Goal: Information Seeking & Learning: Learn about a topic

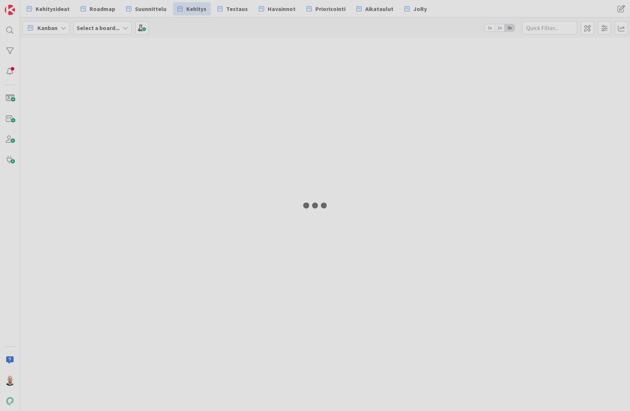
type input "19335"
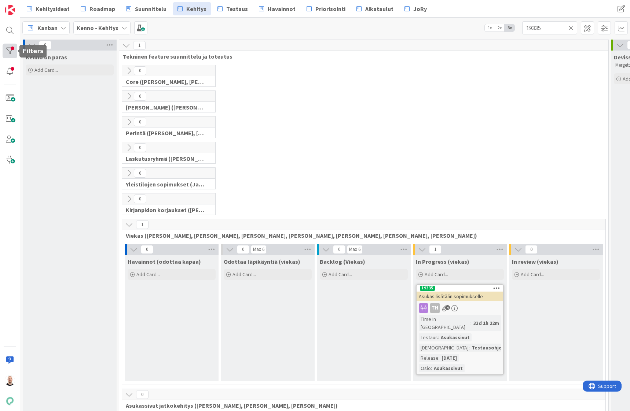
click at [8, 46] on div at bounding box center [10, 51] width 15 height 15
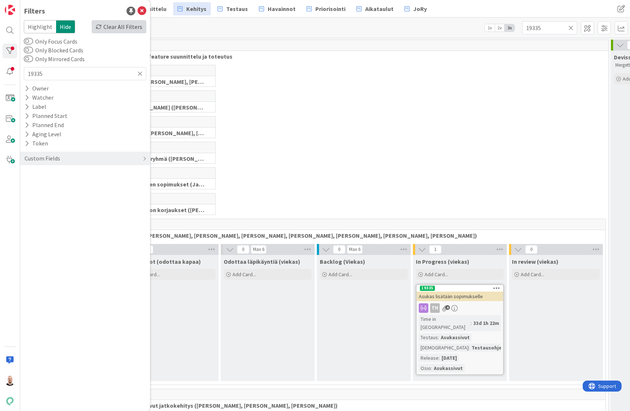
click at [118, 24] on div "Clear All Filters" at bounding box center [119, 26] width 55 height 13
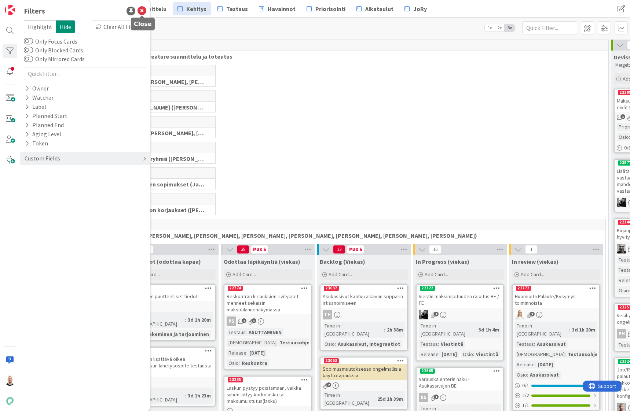
click at [142, 10] on icon at bounding box center [141, 11] width 9 height 9
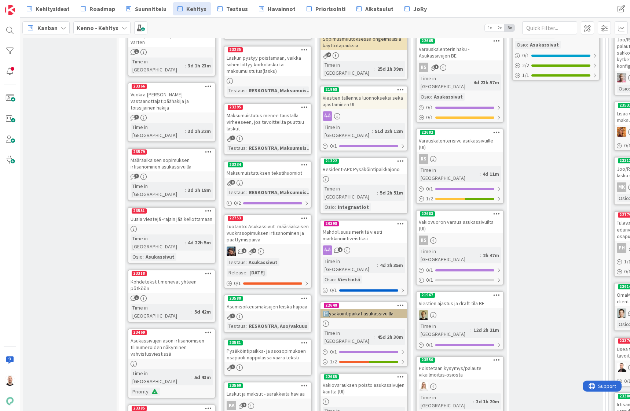
scroll to position [331, 0]
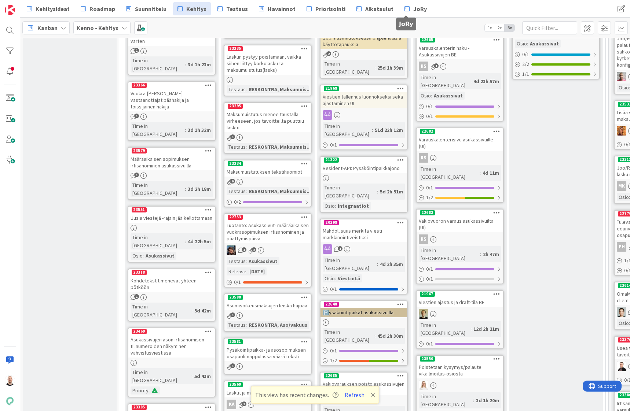
click at [411, 1] on div "Kehitysideat Roadmap Suunnittelu Kehitys Testaus Havainnot Priorisointi Aikatau…" at bounding box center [325, 9] width 610 height 18
click at [413, 9] on span "JoRy" at bounding box center [420, 8] width 14 height 9
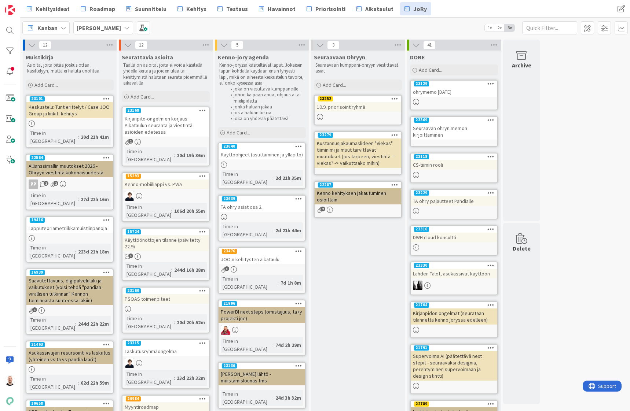
click at [263, 152] on div "Käyttöohjeet (asuttaminen ja ylläpito)" at bounding box center [262, 155] width 87 height 10
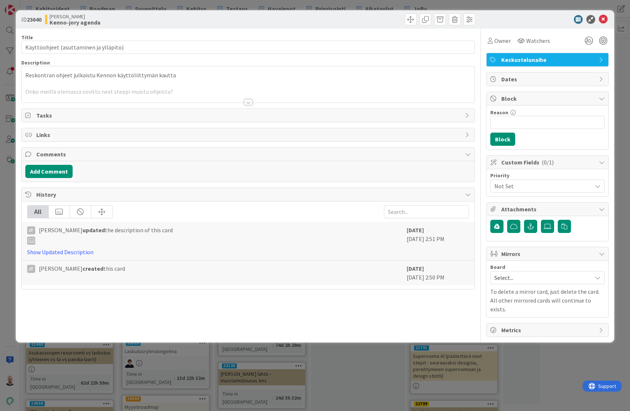
click at [246, 104] on div at bounding box center [248, 102] width 8 height 6
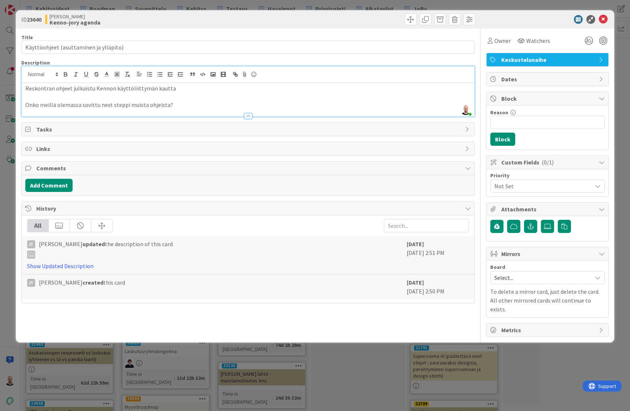
click at [279, 6] on div "ID 23640 Kenno JoRy Kenno-jory agenda Title 38 / 128 Käyttöohjeet (asuttaminen …" at bounding box center [315, 205] width 630 height 411
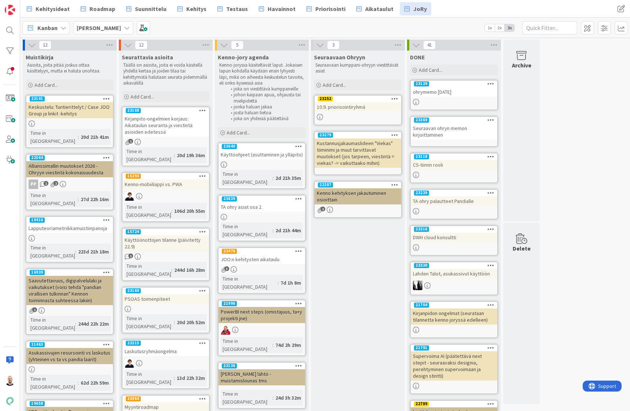
click at [258, 202] on div "TA ohry asiat osa 2" at bounding box center [262, 207] width 87 height 10
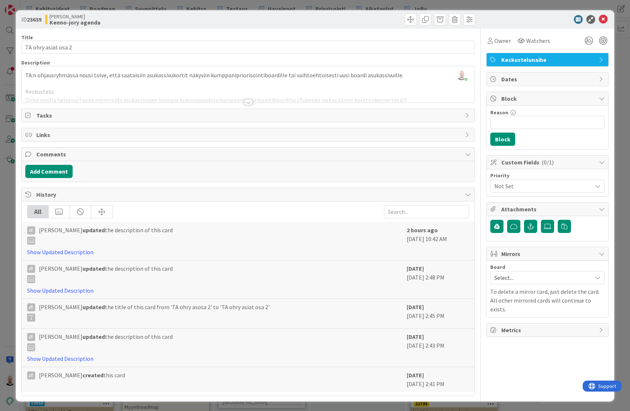
click at [249, 103] on div at bounding box center [248, 102] width 8 height 6
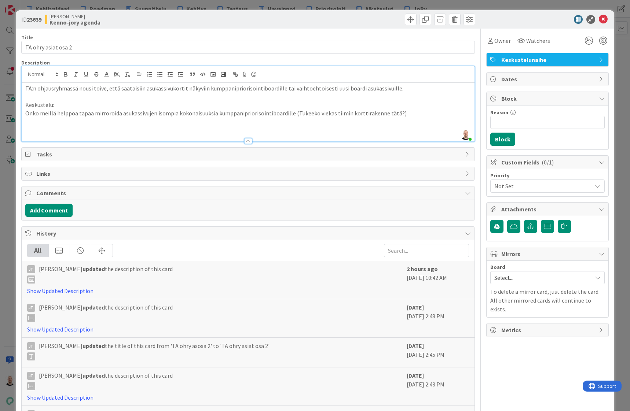
click at [332, 7] on div "ID 23639 Kenno JoRy Kenno-jory agenda Title 19 / 128 TA ohry asiat osa 2 Descri…" at bounding box center [315, 205] width 630 height 411
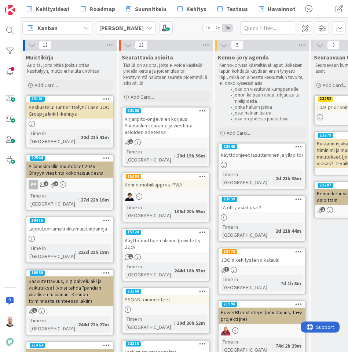
drag, startPoint x: 346, startPoint y: 13, endPoint x: 353, endPoint y: 12, distance: 7.0
click at [348, 12] on html "Kehitysideat Roadmap Suunnittelu Kehitys Testaus Havainnot Priorisointi Aikatau…" at bounding box center [174, 176] width 348 height 352
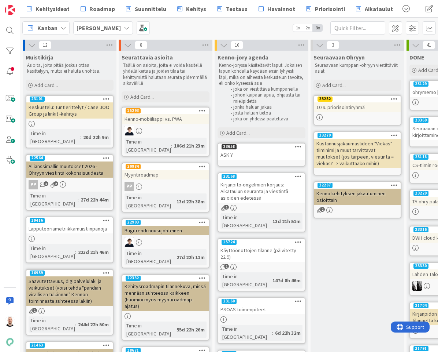
click at [254, 151] on div "ASK Y" at bounding box center [262, 155] width 87 height 10
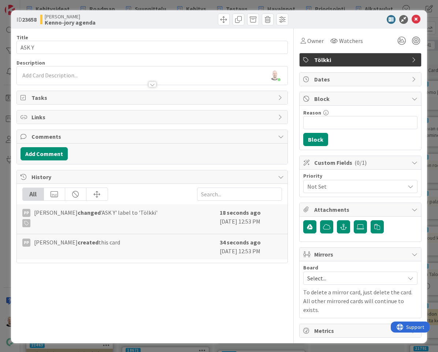
click at [293, 2] on div "ID 23658 Kenno JoRy Kenno-jory agenda Title 5 / 128 ASK Y Description Tommi Moi…" at bounding box center [219, 176] width 438 height 352
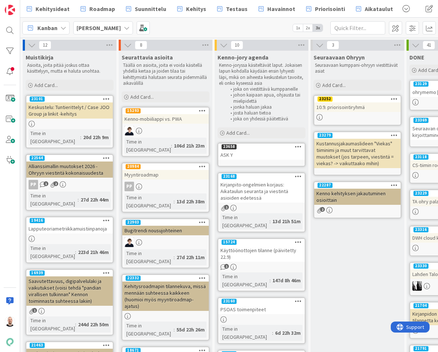
click at [253, 157] on div "ASK Y" at bounding box center [262, 155] width 87 height 10
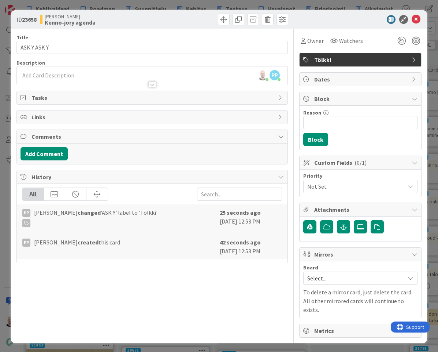
click at [154, 86] on div at bounding box center [152, 84] width 8 height 6
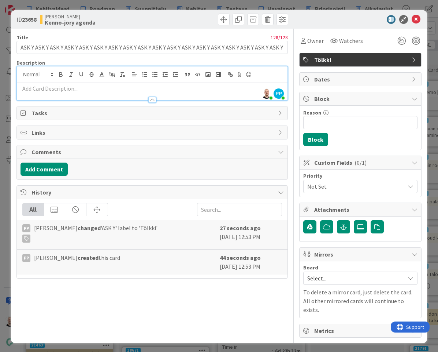
type input "ASK Y ASK Y ASK Y ASK Y ASK Y ASK Y ASK Y ASK Y ASK Y ASK Y ASK Y ASK Y ASK Y A…"
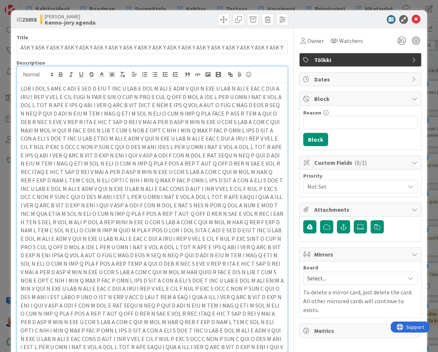
click at [215, 3] on div "ID 23658 Kenno JoRy Kenno-jory agenda Title 125 / 128 ASK Y ASK Y ASK Y ASK Y A…" at bounding box center [219, 176] width 438 height 352
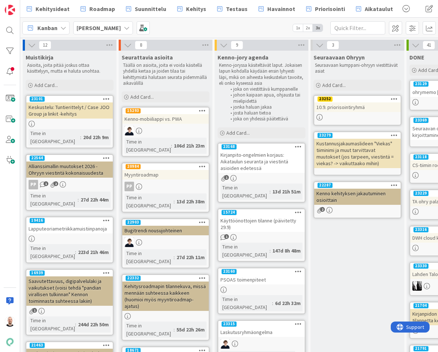
click at [250, 157] on div "Kirjanpito-ongelmien korjaus: Aikataulun seuranta ja viestintä asioiden edetessä" at bounding box center [262, 161] width 87 height 23
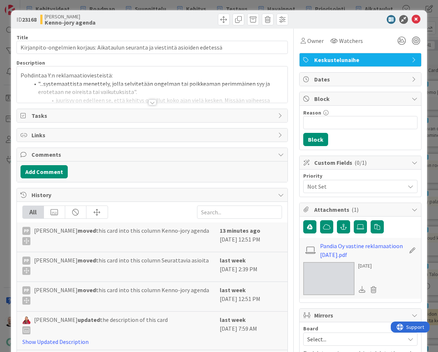
click at [146, 100] on div at bounding box center [152, 93] width 271 height 19
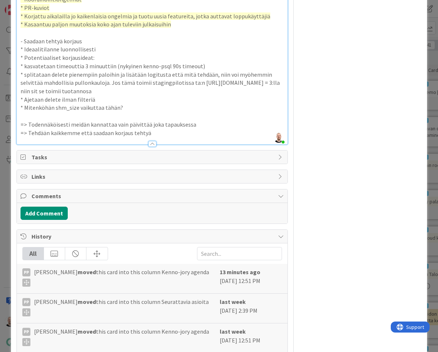
scroll to position [1655, 0]
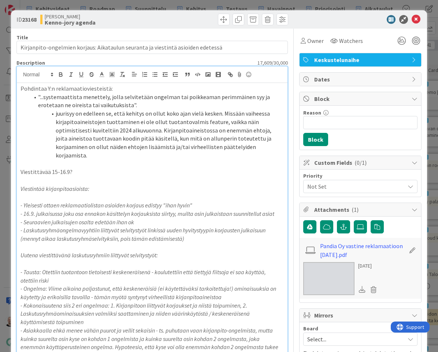
scroll to position [0, 0]
click at [241, 1] on div "ID 23168 Kenno JoRy Kenno-jory agenda Title 80 / 128 Kirjanpito-ongelmien korja…" at bounding box center [219, 176] width 438 height 352
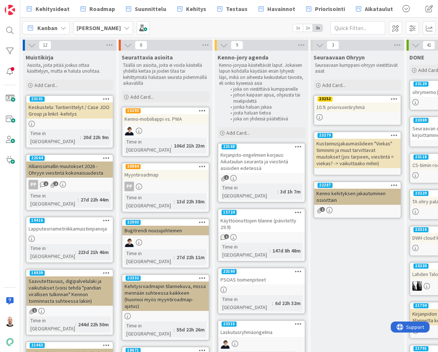
click at [255, 155] on div "Kirjanpito-ongelmien korjaus: Aikataulun seuranta ja viestintä asioiden edetessä" at bounding box center [262, 161] width 87 height 23
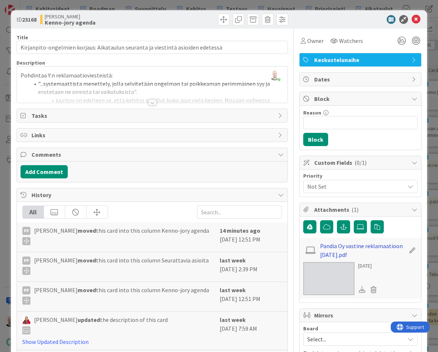
click at [344, 245] on link "Pandia Oy vastine reklamaatioon 5.9.2025.pdf" at bounding box center [362, 250] width 85 height 18
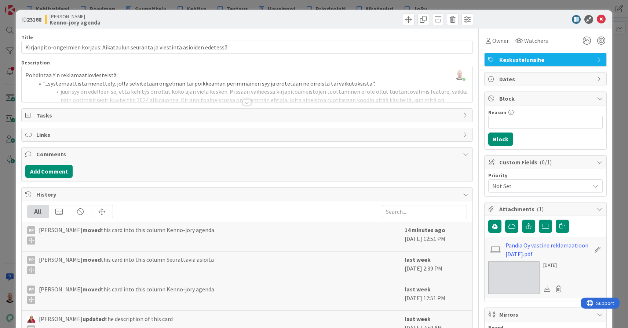
click at [433, 8] on div "ID 23168 Kenno JoRy Kenno-jory agenda Title 80 / 128 Kirjanpito-ongelmien korja…" at bounding box center [314, 164] width 628 height 328
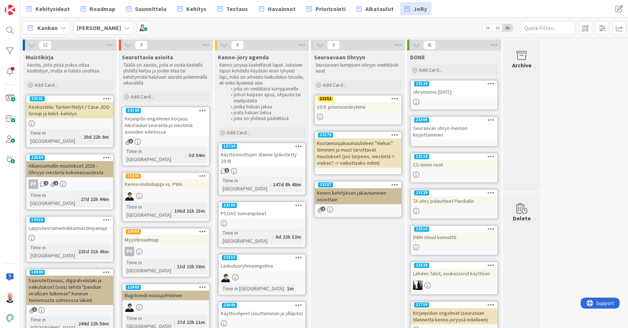
click at [258, 261] on div "Laskutusryhmäongelma" at bounding box center [262, 266] width 87 height 10
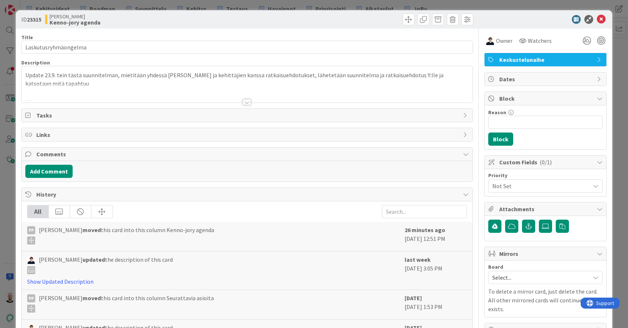
click at [248, 103] on div at bounding box center [247, 102] width 8 height 6
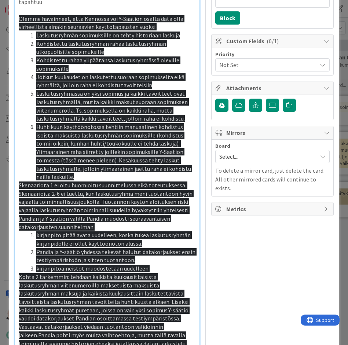
scroll to position [123, 0]
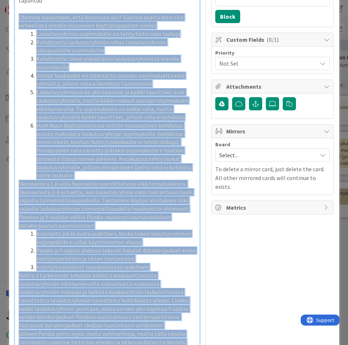
drag, startPoint x: 18, startPoint y: 7, endPoint x: 94, endPoint y: 323, distance: 325.3
click at [131, 230] on span "kirjanpito pitää avata uudelleen, koska tukea laskutusryhmän kirjanpidolle ei o…" at bounding box center [113, 238] width 155 height 16
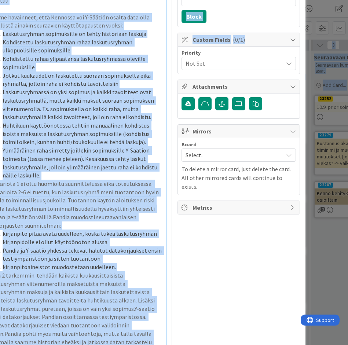
scroll to position [123, 34]
drag, startPoint x: 346, startPoint y: 42, endPoint x: 355, endPoint y: 43, distance: 9.6
click at [348, 43] on html "Kehitysideat Roadmap Suunnittelu Kehitys Testaus Havainnot Priorisointi Aikatau…" at bounding box center [174, 172] width 348 height 345
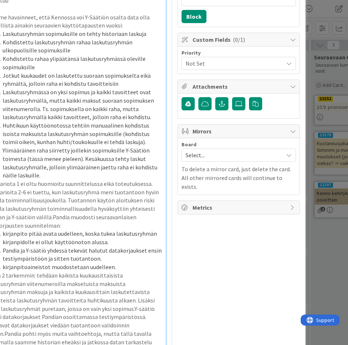
click at [316, 51] on div "ID 23315 Kenno JoRy Kenno-jory agenda Title 20 / 128 Laskutusryhmäongelma Descr…" at bounding box center [174, 172] width 348 height 345
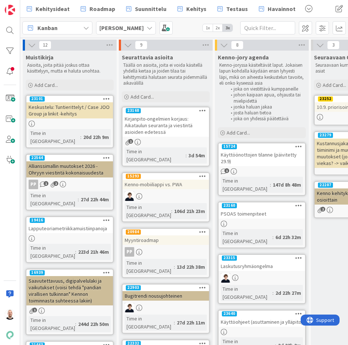
click at [256, 261] on div "Laskutusryhmäongelma" at bounding box center [262, 266] width 87 height 10
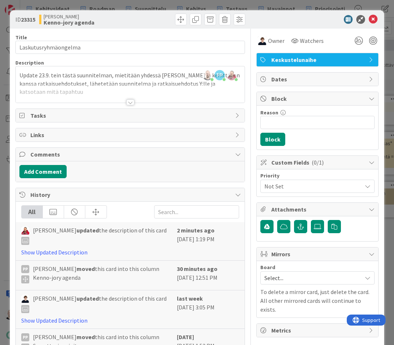
click at [130, 102] on div at bounding box center [130, 102] width 8 height 6
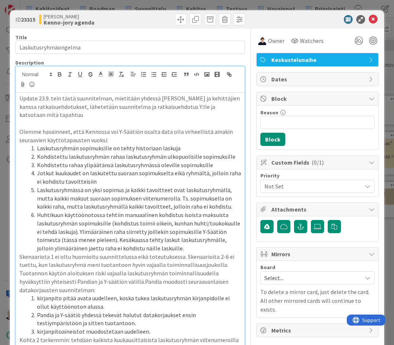
click at [288, 4] on div "ID 23315 Kenno JoRy Kenno-jory agenda Title 20 / 128 Laskutusryhmäongelma Descr…" at bounding box center [197, 172] width 394 height 345
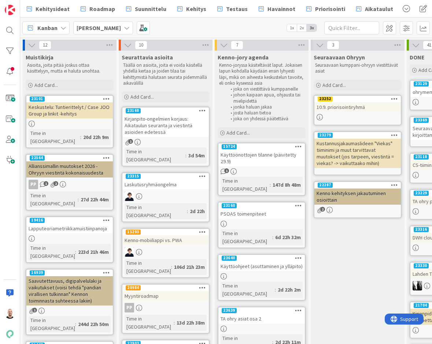
click at [255, 159] on div "Käyttöönottojen tilanne (päivitetty 29.9)" at bounding box center [262, 158] width 87 height 16
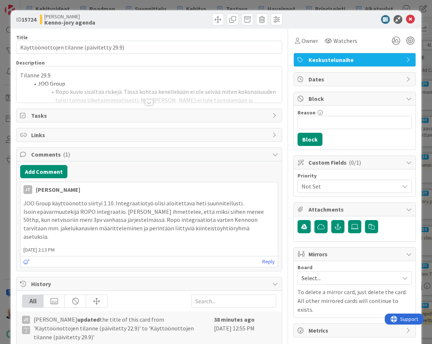
click at [148, 102] on div at bounding box center [149, 102] width 8 height 6
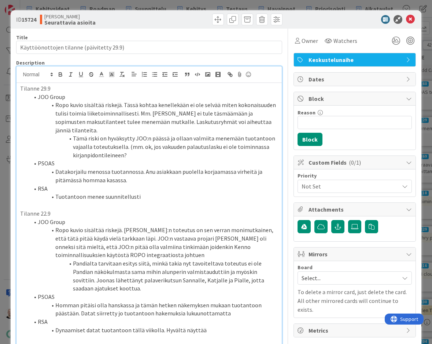
click at [149, 3] on div "ID 15724 Kenno JoRy Seurattavia asioita Title 41 / 128 Käyttöönottojen tilanne …" at bounding box center [216, 172] width 432 height 344
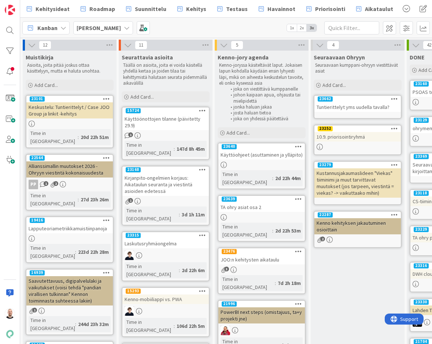
click at [256, 152] on div "Käyttöohjeet (asuttaminen ja ylläpito)" at bounding box center [262, 155] width 87 height 10
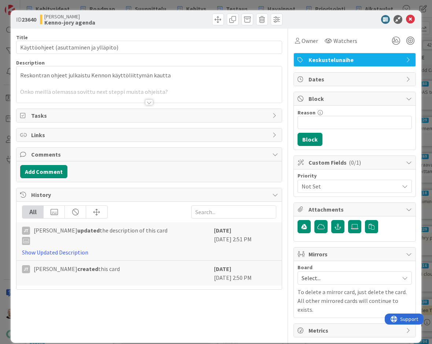
click at [150, 101] on div at bounding box center [149, 102] width 8 height 6
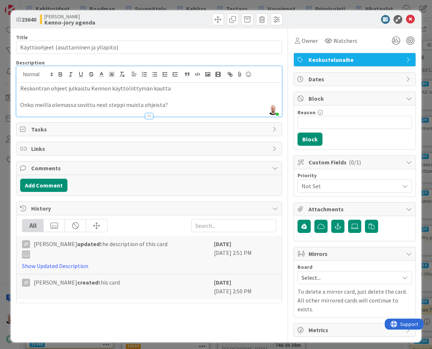
click at [319, 3] on div "ID 23640 Kenno JoRy Kenno-jory agenda Title 38 / 128 Käyttöohjeet (asuttaminen …" at bounding box center [216, 174] width 432 height 349
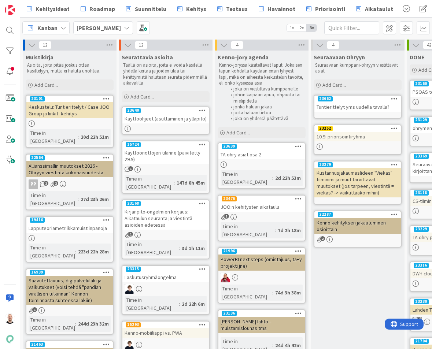
click at [257, 154] on div "TA ohry asiat osa 2" at bounding box center [262, 155] width 87 height 10
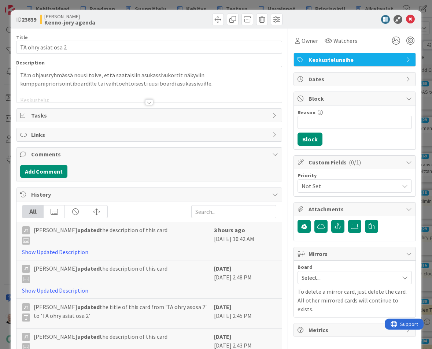
click at [150, 102] on div at bounding box center [149, 102] width 8 height 6
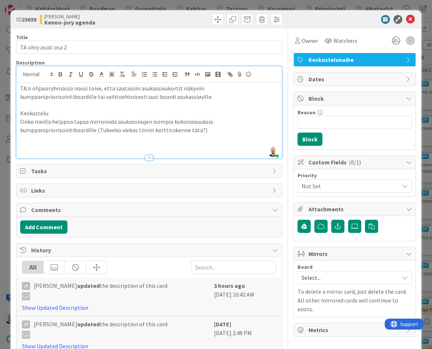
click at [138, 3] on div "ID 23639 Kenno JoRy Kenno-jory agenda Title 19 / 128 TA ohry asiat osa 2 Descri…" at bounding box center [216, 174] width 432 height 349
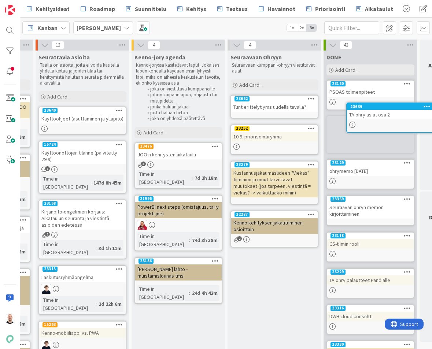
scroll to position [0, 110]
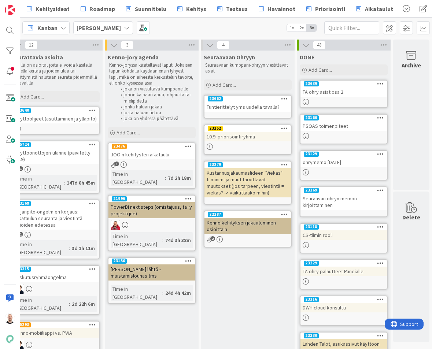
click at [146, 153] on div "JOO:n kehitysten aikataulu" at bounding box center [152, 155] width 87 height 10
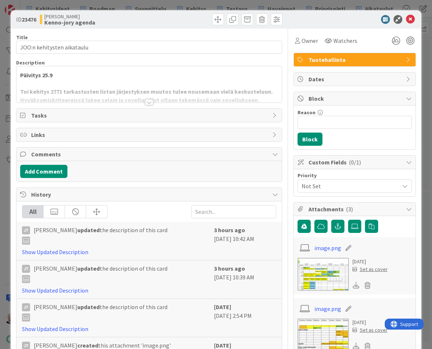
click at [149, 103] on div at bounding box center [149, 102] width 8 height 6
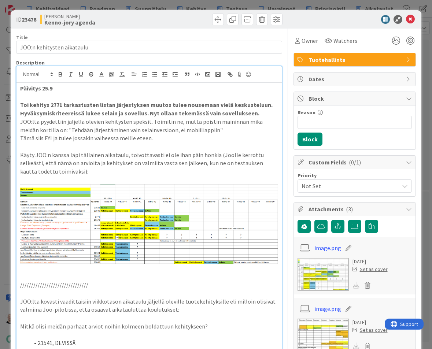
click at [243, 3] on div "ID 23476 Kenno JoRy Kenno-jory agenda Title 26 / 128 JOO:n kehitysten aikataulu…" at bounding box center [216, 174] width 432 height 349
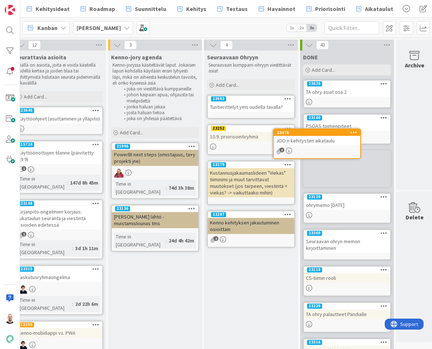
scroll to position [0, 110]
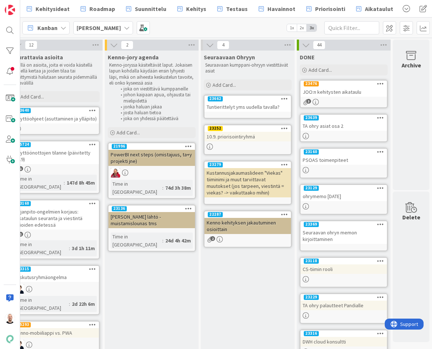
click at [145, 155] on div "PowerBI next steps (omistajuus, ta+y projekti jne)" at bounding box center [152, 158] width 87 height 16
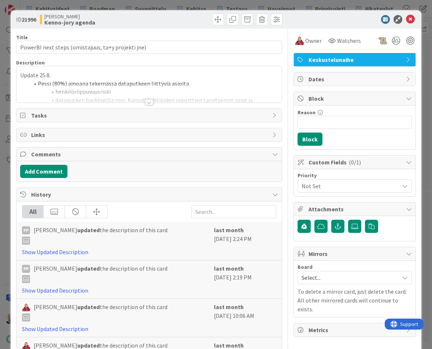
click at [149, 103] on div at bounding box center [149, 102] width 8 height 6
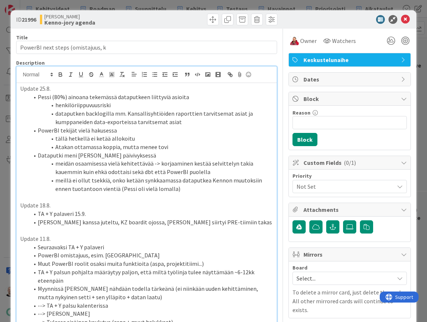
type input "PowerBI next steps (omistajuus, läpikäynti, jatkokehitystarpeet)"
click at [165, 3] on div "ID 21996 Kenno JoRy Seurattavia asioita Title 64 / 128 PowerBI next steps (omis…" at bounding box center [213, 161] width 427 height 322
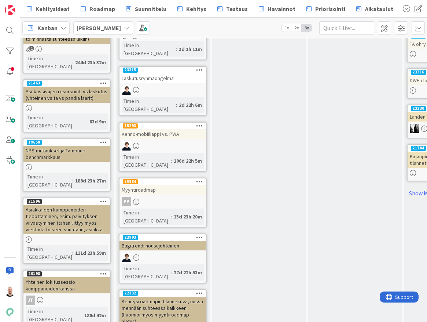
scroll to position [260, 3]
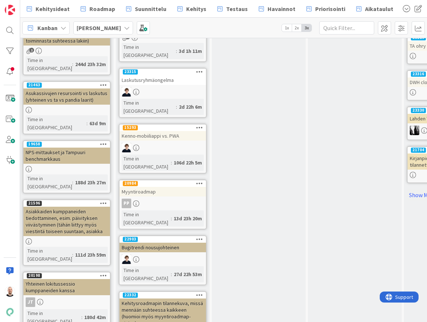
click at [146, 242] on div "Bugitrendi nousujohteinen" at bounding box center [163, 247] width 87 height 10
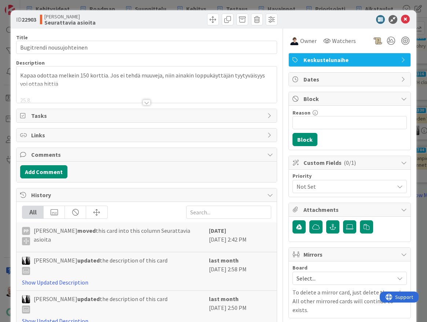
click at [148, 102] on div at bounding box center [147, 102] width 8 height 6
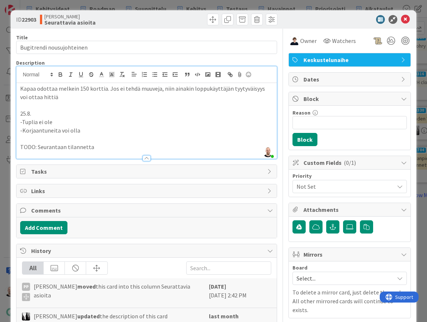
click at [208, 5] on div "ID 22903 Kenno JoRy Seurattavia asioita Title 25 / 128 Bugitrendi nousujohteine…" at bounding box center [213, 161] width 427 height 322
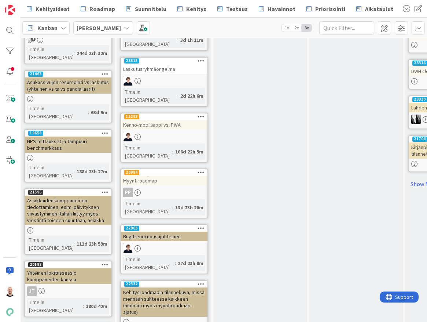
scroll to position [278, 1]
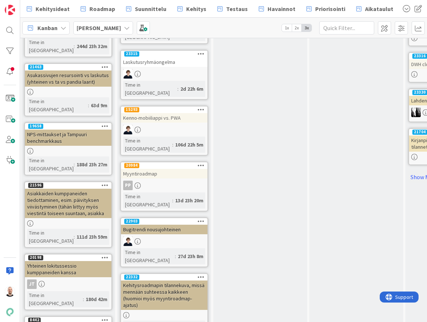
click at [160, 280] on div "Kehitysroadmapin tilannekuva, missä mennään suhteessa kaikkeen (huomioi myös my…" at bounding box center [164, 294] width 87 height 29
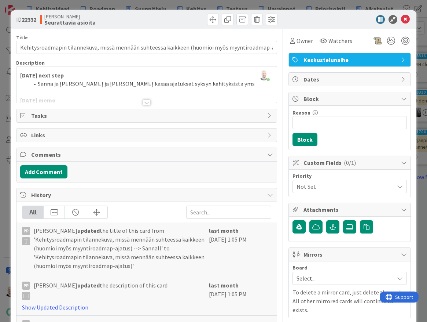
click at [151, 104] on div "Title 98 / 128 Kehitysroadmapin tilannekuva, missä mennään suhteessa kaikkeen (…" at bounding box center [146, 242] width 261 height 426
click at [148, 100] on div at bounding box center [147, 102] width 8 height 6
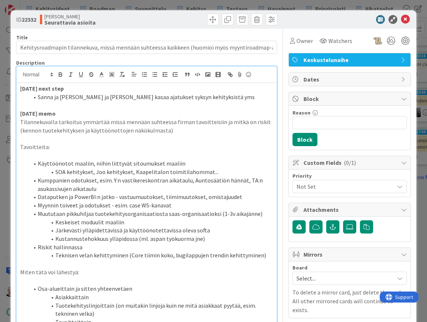
click at [199, 5] on div "ID 22332 Kenno JoRy Seurattavia asioita Title 98 / 128 Kehitysroadmapin tilanne…" at bounding box center [213, 161] width 427 height 322
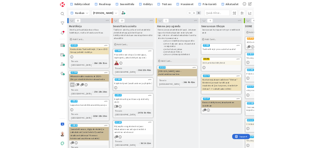
scroll to position [0, 1]
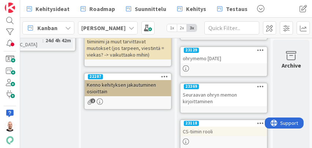
drag, startPoint x: 305, startPoint y: 146, endPoint x: 561, endPoint y: 266, distance: 282.1
click at [312, 148] on html "Kehitysideat Roadmap Suunnittelu Kehitys Testaus Havainnot Priorisointi Aikatau…" at bounding box center [156, 74] width 312 height 148
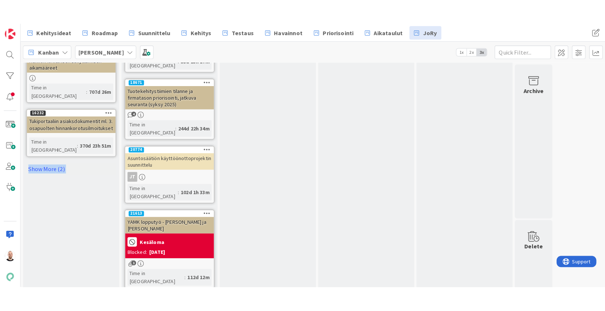
scroll to position [515, 0]
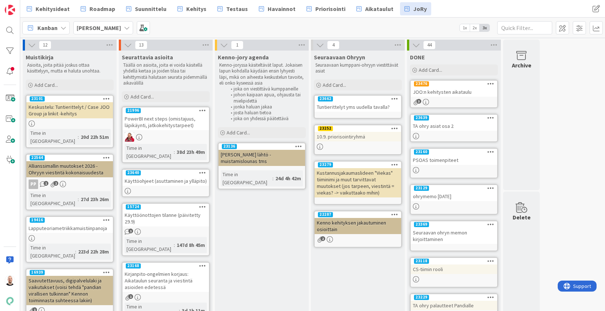
scroll to position [0, 0]
click at [143, 8] on span "Suunnittelu" at bounding box center [151, 8] width 32 height 9
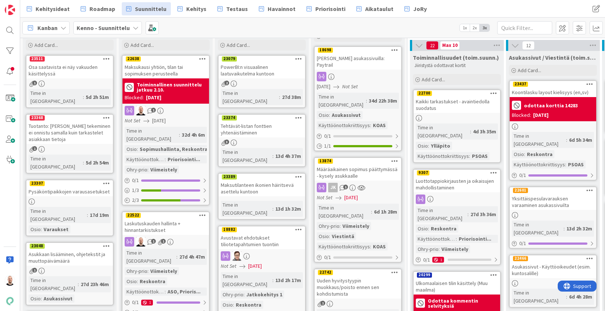
scroll to position [34, 0]
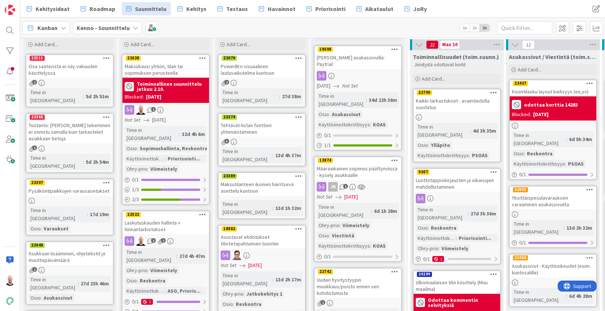
click at [163, 221] on div "Laskutuskauden hallinta + hinnantarkistukset" at bounding box center [165, 226] width 87 height 16
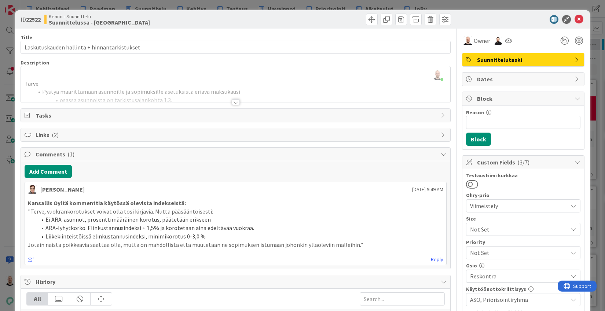
click at [236, 100] on div at bounding box center [236, 102] width 8 height 6
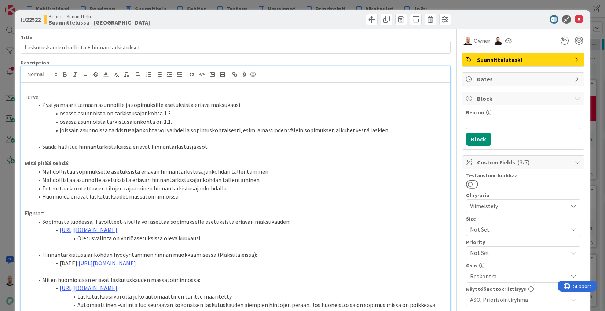
click at [202, 5] on div "ID 22522 Kenno - Suunnittelu Suunnittelussa - Rautalangat Title 44 / 128 Laskut…" at bounding box center [302, 155] width 605 height 311
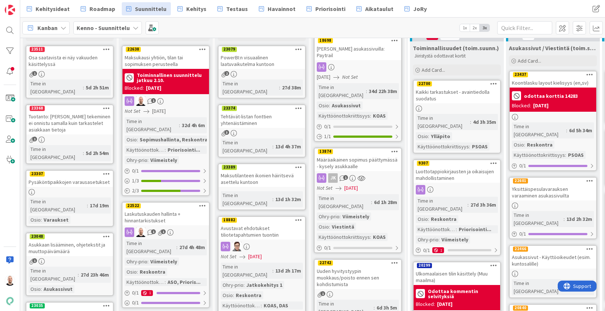
scroll to position [41, 0]
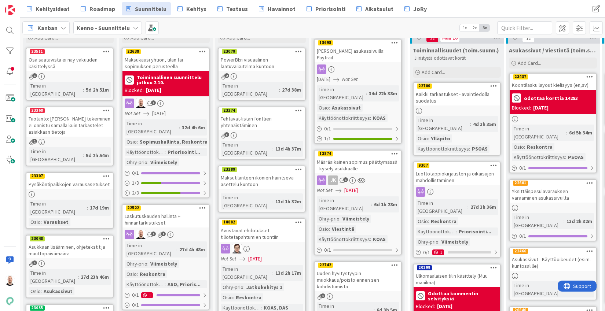
click at [165, 212] on div "Laskutuskauden hallinta + hinnantarkistukset" at bounding box center [165, 220] width 87 height 16
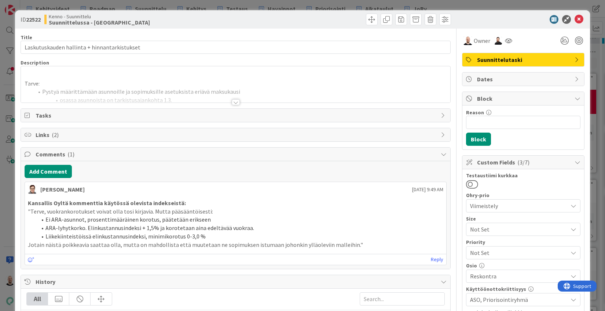
click at [236, 105] on div "Title 44 / 128 Laskutuskauden hallinta + hinnantarkistukset Description Tarve: …" at bounding box center [236, 303] width 430 height 549
click at [8, 56] on div "ID 22522 Kenno - Suunnittelu Suunnittelussa - Rautalangat Title 44 / 128 Laskut…" at bounding box center [302, 155] width 605 height 311
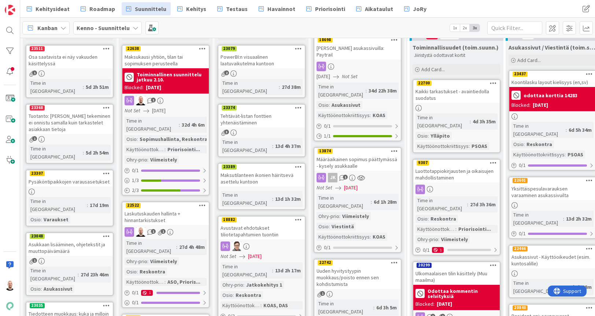
scroll to position [45, 0]
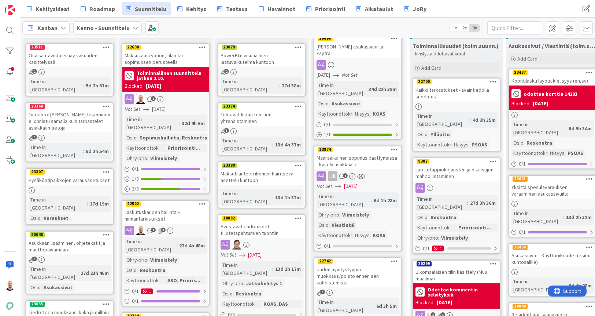
click at [166, 57] on div "Maksukausi yhtiön, tilan tai sopimuksen perusteella" at bounding box center [165, 59] width 87 height 16
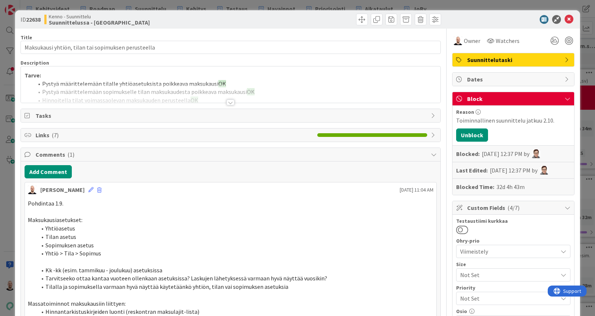
click at [229, 103] on div at bounding box center [231, 102] width 8 height 6
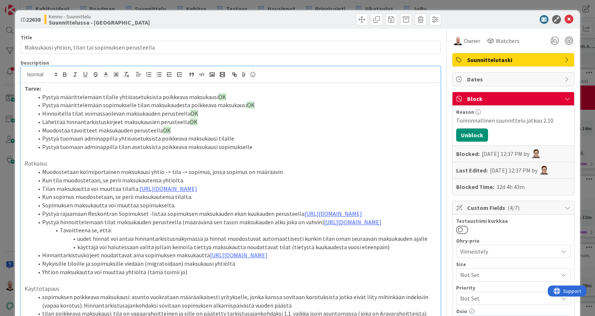
click at [199, 7] on div "ID 22638 Kenno - Suunnittelu Suunnittelussa - Rautalangat Title 51 / 128 Maksuk…" at bounding box center [297, 158] width 595 height 316
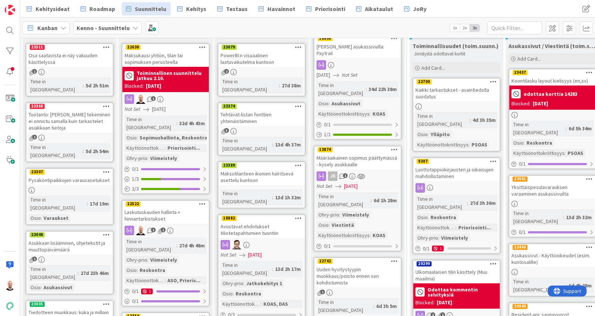
click at [164, 207] on div "Laskutuskauden hallinta + hinnantarkistukset" at bounding box center [165, 215] width 87 height 16
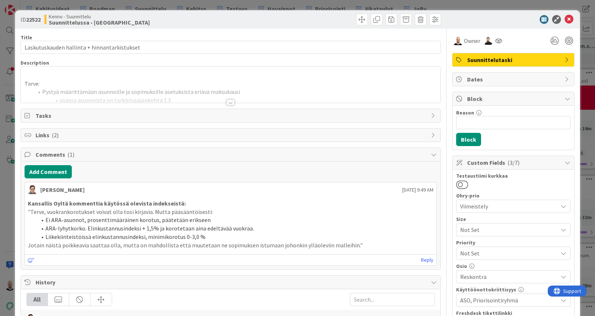
click at [231, 105] on div at bounding box center [231, 102] width 8 height 6
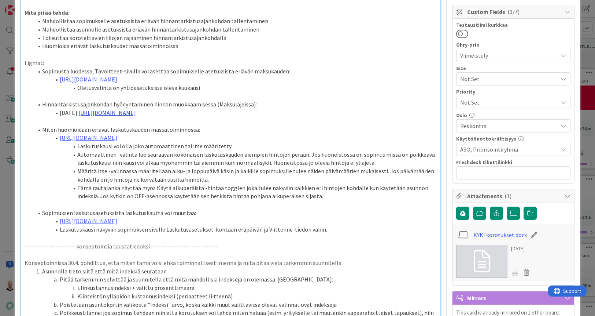
scroll to position [150, 0]
click at [136, 117] on link "https://www.figma.com/design/s06ePFuGvSFkRRSBp8p43G/Reskontra?node-id=25359-118…" at bounding box center [107, 112] width 58 height 7
click at [197, 130] on link "https://www.figma.com/design/s06ePFuGvSFkRRSBp8p43G/Reskontra?node-id=25359-118…" at bounding box center [213, 130] width 50 height 10
click at [223, 101] on p at bounding box center [231, 96] width 413 height 8
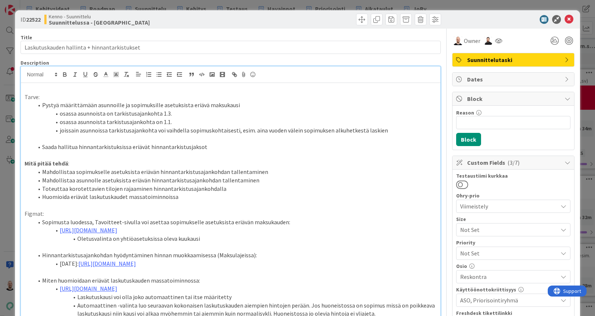
scroll to position [0, 0]
click at [199, 6] on div "ID 22522 Kenno - Suunnittelu Suunnittelussa - Rautalangat Title 44 / 128 Laskut…" at bounding box center [297, 158] width 595 height 316
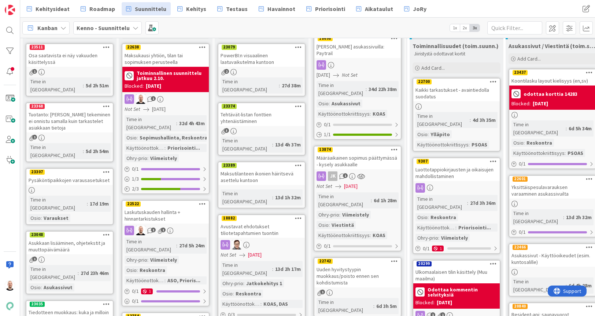
click at [162, 207] on div "Laskutuskauden hallinta + hinnantarkistukset" at bounding box center [165, 215] width 87 height 16
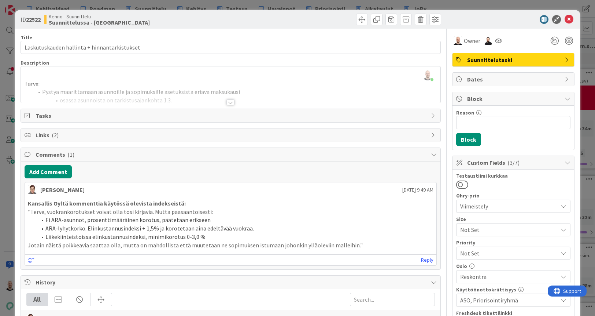
click at [230, 101] on div at bounding box center [231, 102] width 8 height 6
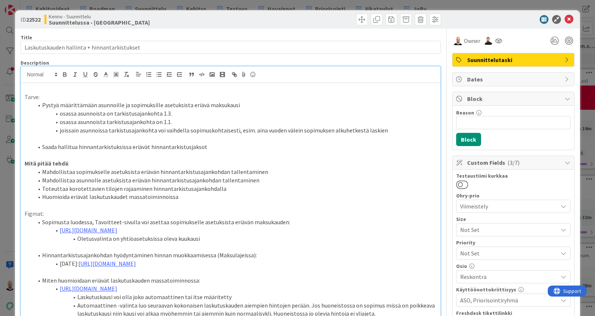
click at [146, 6] on div "ID 22522 Kenno - Suunnittelu Suunnittelussa - Rautalangat Title 44 / 128 Laskut…" at bounding box center [297, 158] width 595 height 316
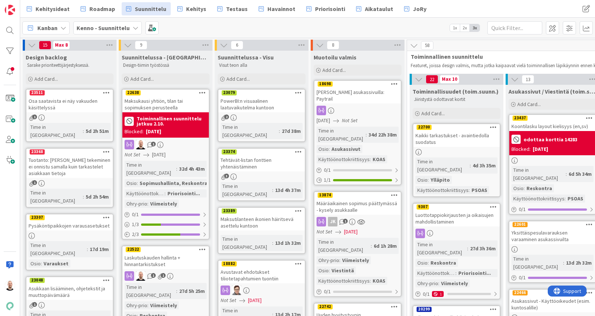
click at [161, 99] on div "Maksukausi yhtiön, tilan tai sopimuksen perusteella" at bounding box center [165, 104] width 87 height 16
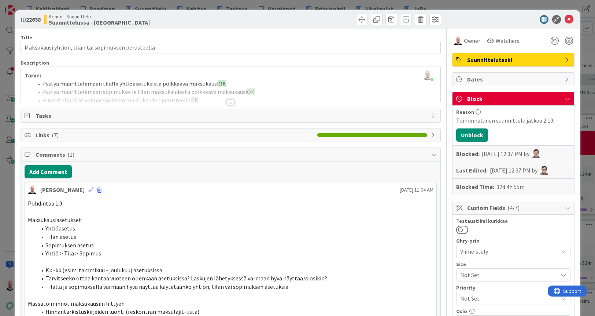
click at [231, 102] on div at bounding box center [231, 102] width 8 height 6
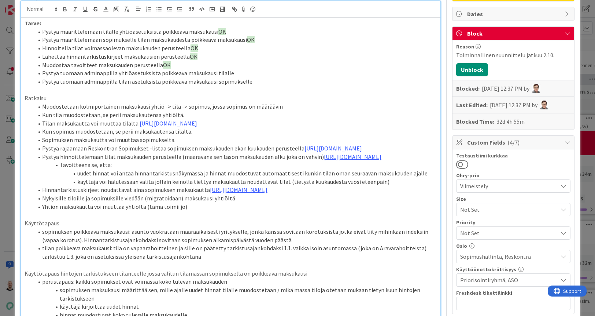
scroll to position [67, 0]
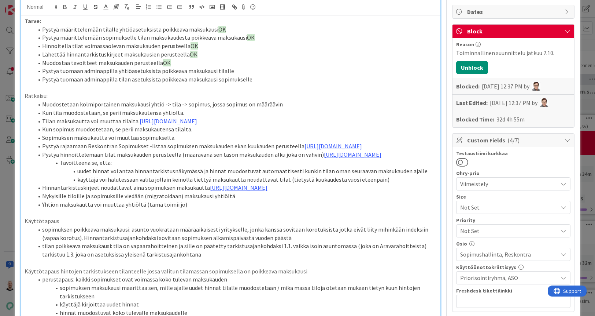
click at [121, 118] on li "Tilan maksukautta voi muuttaa tilalta. https://www.figma.com/proto/0IJ8fGlasErU…" at bounding box center [235, 121] width 404 height 8
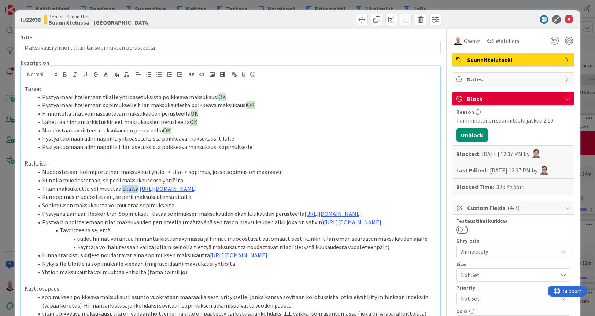
scroll to position [0, 0]
click at [67, 73] on icon "button" at bounding box center [65, 74] width 7 height 7
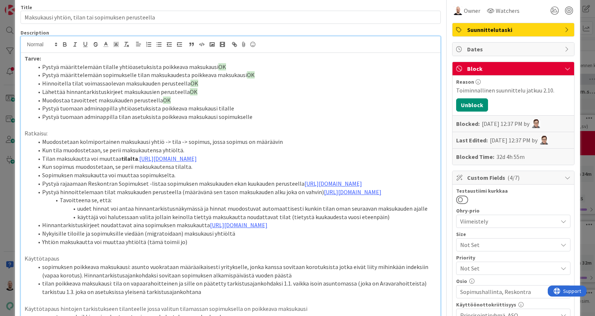
scroll to position [32, 0]
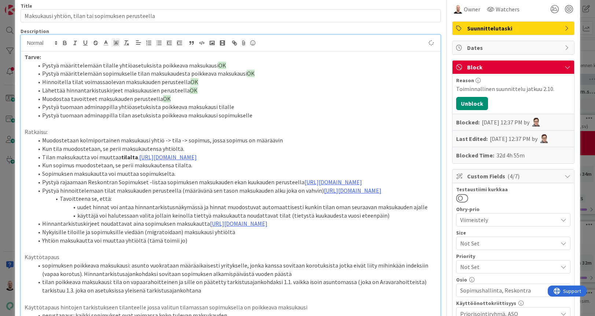
click at [106, 144] on li "Kun tila muodostetaan, se perii maksukautensa yhtiöltä." at bounding box center [235, 148] width 404 height 8
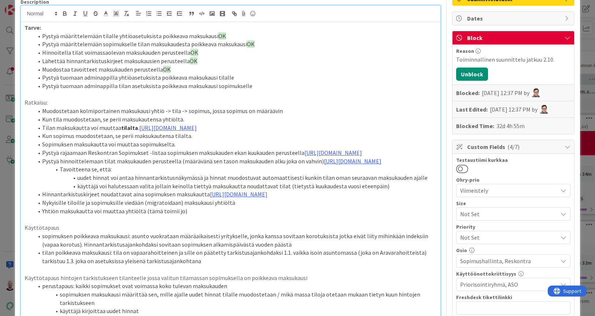
scroll to position [62, 0]
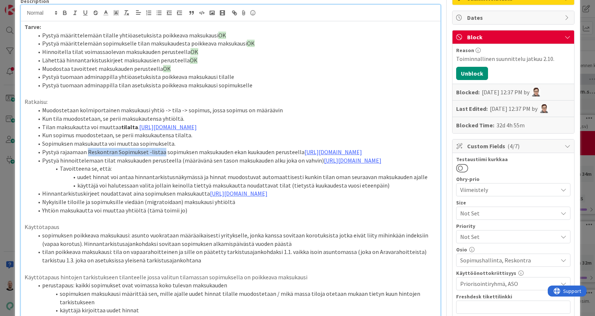
drag, startPoint x: 87, startPoint y: 155, endPoint x: 161, endPoint y: 155, distance: 73.7
click at [161, 155] on li "Pystyä rajaamaan Reskontran Sopimukset -listaa sopimuksen maksukauden ekan kuuk…" at bounding box center [235, 152] width 404 height 8
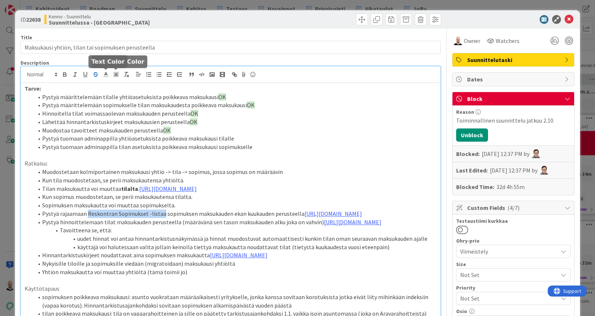
scroll to position [0, 0]
click at [65, 74] on icon "button" at bounding box center [64, 75] width 3 height 2
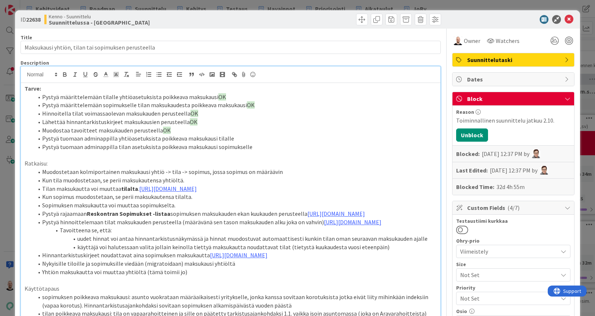
click at [117, 207] on li "Sopimuksen maksukautta voi muuttaa sopimukselta." at bounding box center [235, 205] width 404 height 8
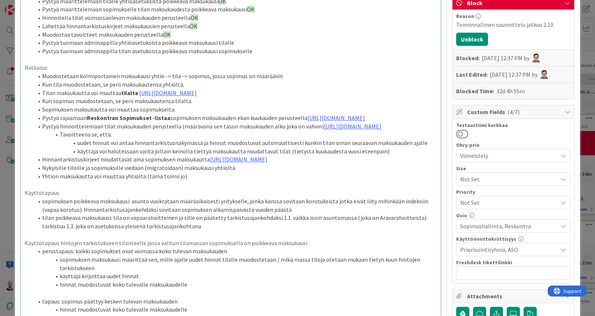
scroll to position [96, 0]
click at [74, 130] on li "Pystyä hinnoittelemaan tilat maksukauden perusteella (määrävänä sen tason maksu…" at bounding box center [235, 126] width 404 height 8
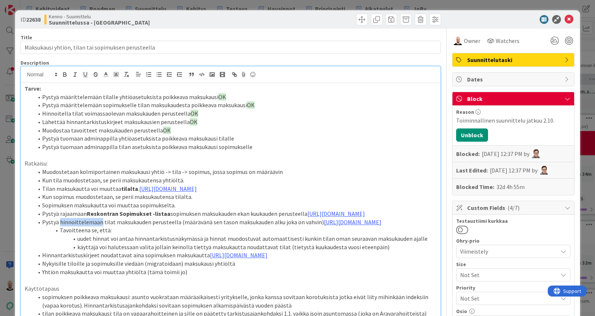
scroll to position [0, 0]
click at [65, 75] on icon "button" at bounding box center [64, 75] width 3 height 2
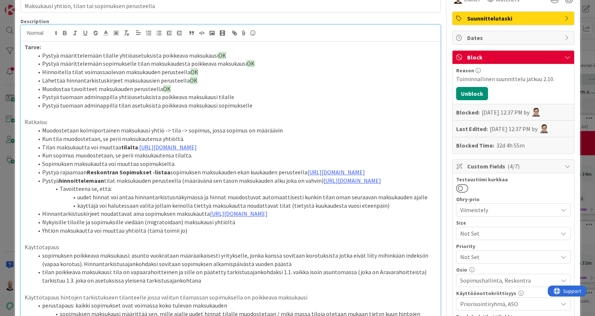
scroll to position [45, 0]
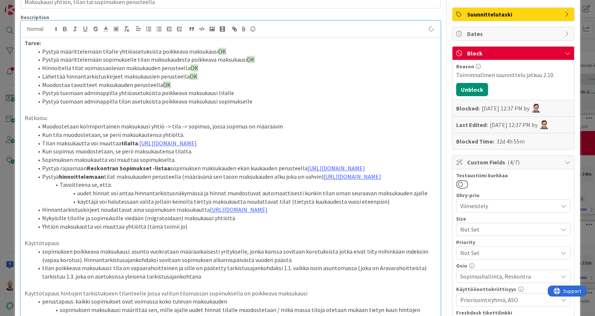
click at [119, 181] on li "Pystyä hinnoittelemaan tilat maksukauden perusteella (määrävänä sen tason maksu…" at bounding box center [235, 176] width 404 height 8
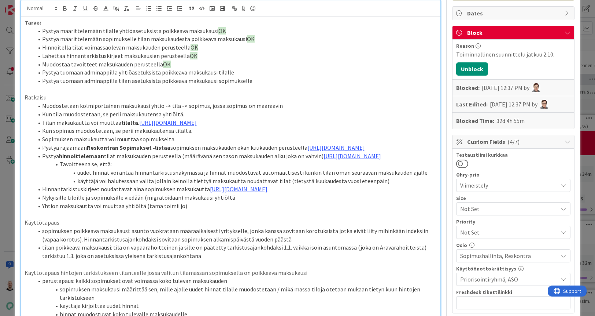
scroll to position [69, 0]
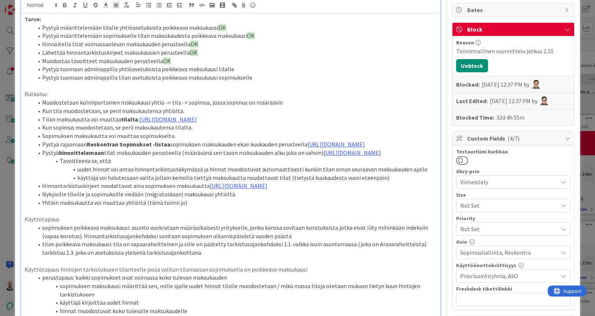
click at [64, 190] on li "Hinnantarkistuskirjeet noudattavat aina sopimuksen maksukautta https://www.figm…" at bounding box center [235, 185] width 404 height 8
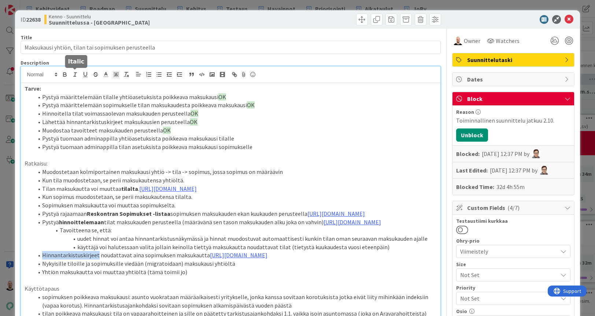
scroll to position [0, 0]
click at [65, 76] on icon "button" at bounding box center [65, 74] width 7 height 7
click at [117, 208] on li "Sopimuksen maksukautta voi muuttaa sopimukselta." at bounding box center [235, 205] width 404 height 8
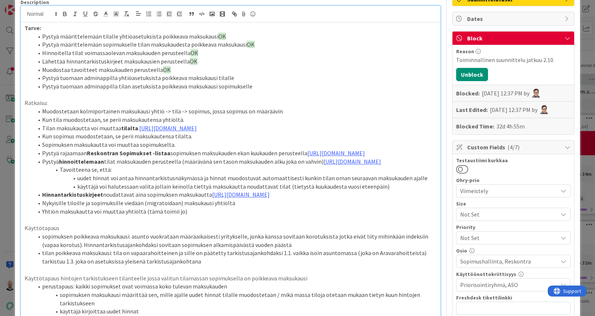
scroll to position [68, 0]
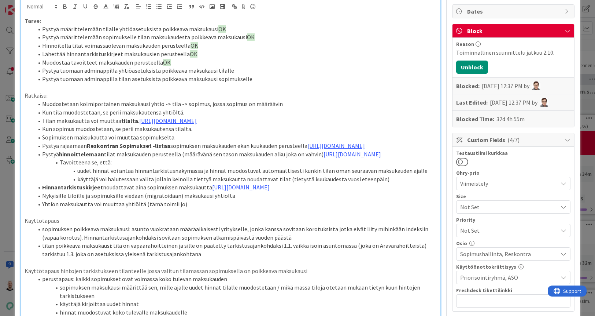
click at [133, 118] on strong "tilalta" at bounding box center [129, 120] width 17 height 7
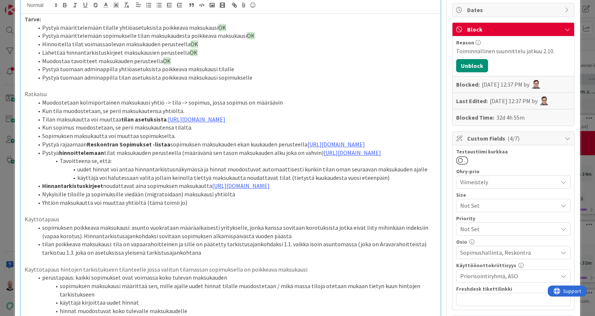
scroll to position [69, 0]
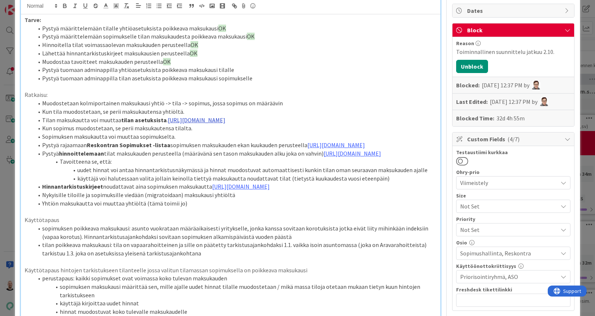
click at [175, 116] on link "https://www.figma.com/proto/0IJ8fGlasErUUd7odgirDN/Sopimushallinta?page-id=0%3A…" at bounding box center [197, 119] width 58 height 7
click at [196, 138] on link "https://www.figma.com/proto/0IJ8fGlasErUUd7odgirDN/Sopimushallinta?content-scal…" at bounding box center [214, 139] width 50 height 10
click at [308, 148] on link "https://www.figma.com/proto/s06ePFuGvSFkRRSBp8p43G/Reskontra?page-id=0%3A1&node…" at bounding box center [337, 144] width 58 height 7
click at [200, 179] on link "https://www.figma.com/proto/s06ePFuGvSFkRRSBp8p43G/Reskontra?content-scaling=fi…" at bounding box center [179, 180] width 50 height 10
click at [128, 191] on li "Hinnantarkistuskirjeet noudattavat aina sopimuksen maksukautta https://www.figm…" at bounding box center [235, 186] width 404 height 8
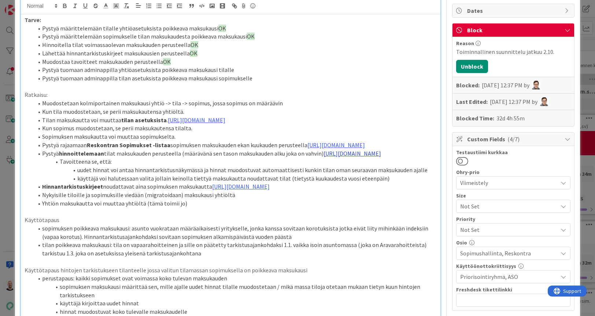
click at [324, 157] on link "https://www.figma.com/proto/s06ePFuGvSFkRRSBp8p43G/Reskontra?page-id=&node-id=2…" at bounding box center [353, 153] width 58 height 7
click at [186, 202] on link "https://www.figma.com/proto/s06ePFuGvSFkRRSBp8p43G/Reskontra?content-scaling=fi…" at bounding box center [196, 204] width 50 height 10
click at [212, 190] on link "https://www.figma.com/proto/s06ePFuGvSFkRRSBp8p43G/Reskontra?page-id=0%3A1&node…" at bounding box center [241, 186] width 58 height 7
click at [211, 252] on link "https://www.figma.com/proto/s06ePFuGvSFkRRSBp8p43G/Reskontra?content-scaling=fi…" at bounding box center [213, 252] width 50 height 10
click at [124, 208] on li "Yhtiön maksukautta voi muuttaa yhtiöltä (tämä toimii jo)" at bounding box center [235, 203] width 404 height 8
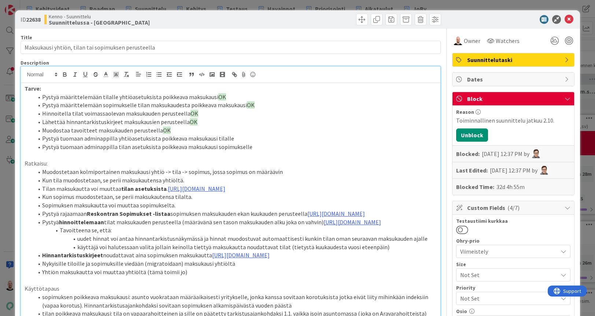
scroll to position [0, 0]
click at [137, 7] on div "ID 22638 Kenno - Suunnittelu Suunnittelussa - Rautalangat Title 51 / 128 Maksuk…" at bounding box center [297, 158] width 595 height 316
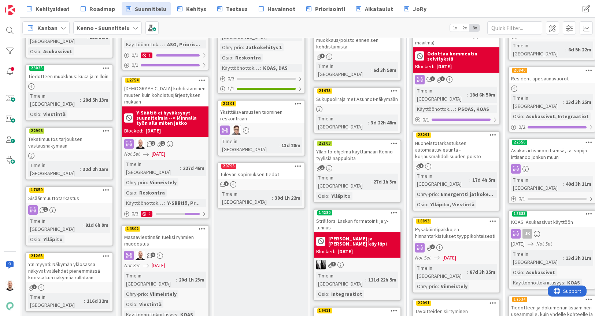
scroll to position [269, 0]
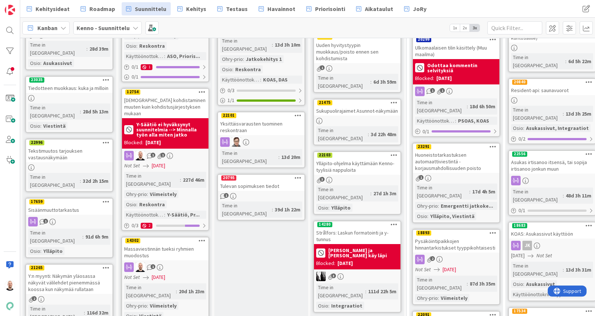
click at [66, 271] on div "Y:n myynti: Näkymän yläosassa näkyvät välilehdet pienemmässä koossa kun näkymää…" at bounding box center [69, 282] width 87 height 23
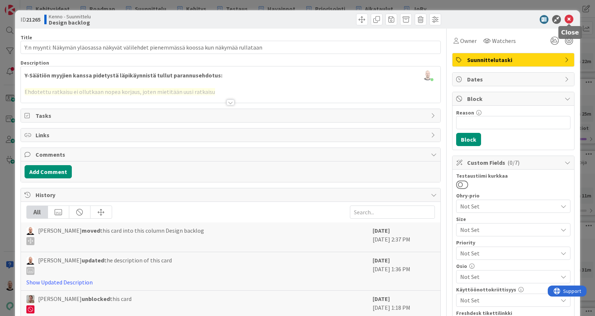
click at [568, 18] on icon at bounding box center [569, 19] width 9 height 9
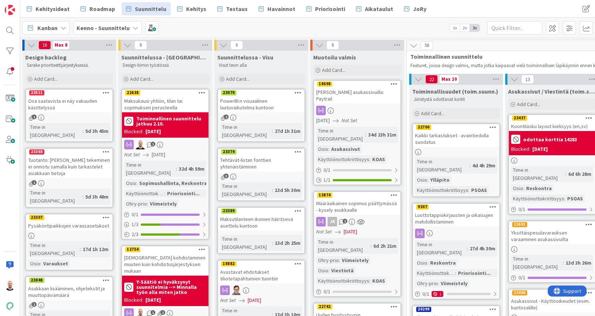
click at [62, 155] on div "Tuotanto: Kirjauksen tekeminen ei onnistu samalla kuin tarkastelet asiakkaan ti…" at bounding box center [69, 166] width 87 height 23
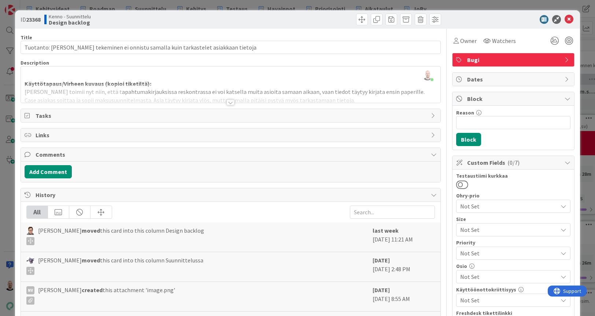
click at [231, 103] on div at bounding box center [231, 102] width 8 height 6
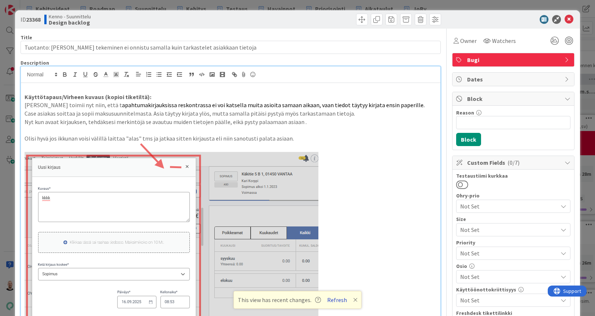
click at [333, 300] on button "Refresh" at bounding box center [337, 300] width 25 height 10
